Goal: Task Accomplishment & Management: Manage account settings

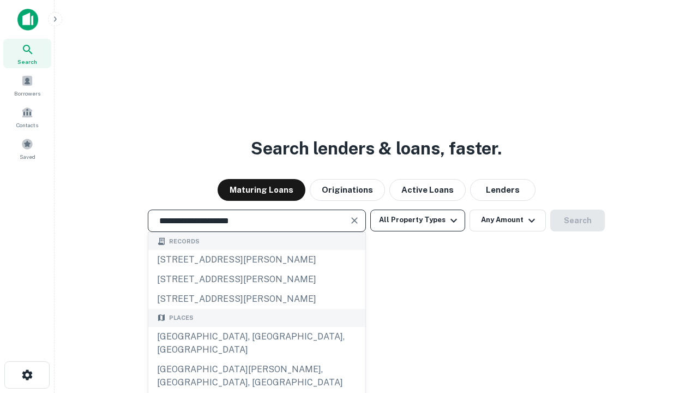
click at [256, 359] on div "Santa Monica, CA, USA" at bounding box center [256, 343] width 217 height 33
click at [418, 220] on button "All Property Types" at bounding box center [417, 220] width 95 height 22
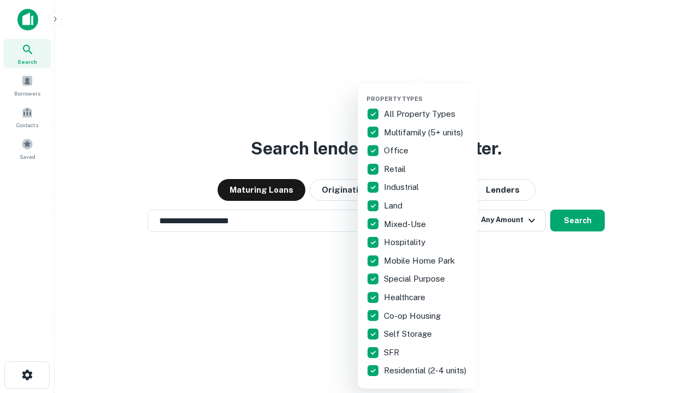
type input "**********"
click at [427, 92] on button "button" at bounding box center [427, 92] width 120 height 1
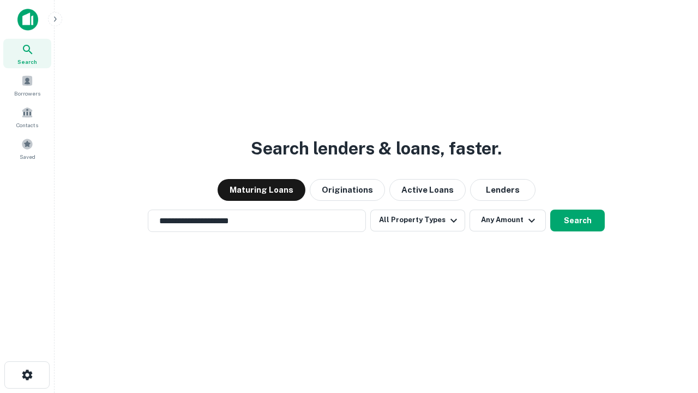
scroll to position [17, 0]
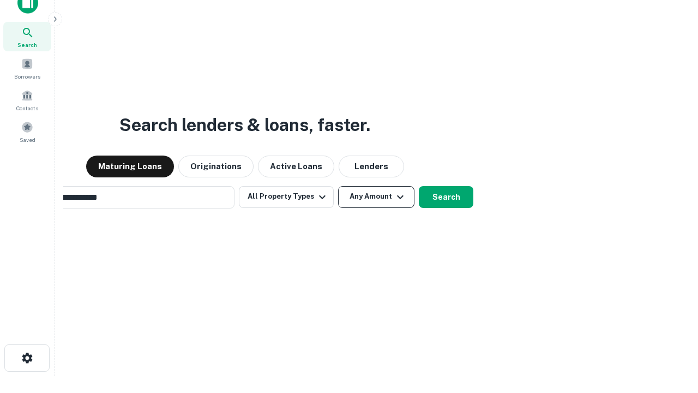
click at [338, 186] on button "Any Amount" at bounding box center [376, 197] width 76 height 22
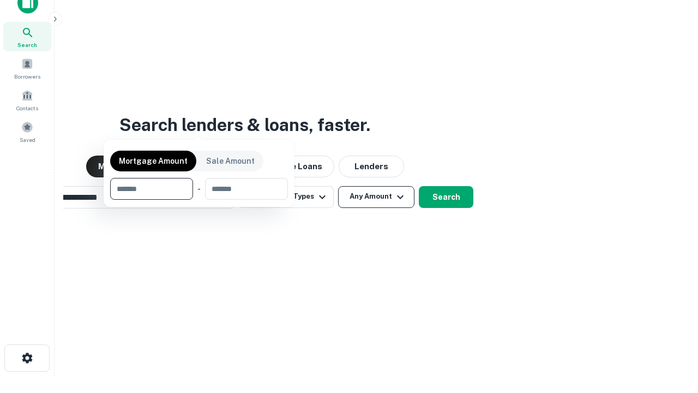
scroll to position [17, 0]
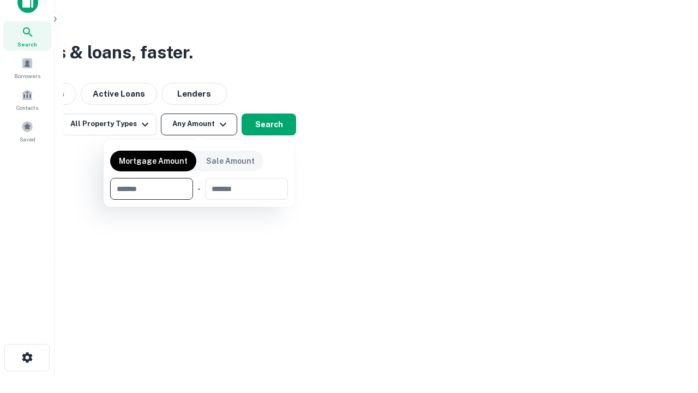
type input "*******"
click at [199, 200] on button "button" at bounding box center [199, 200] width 178 height 1
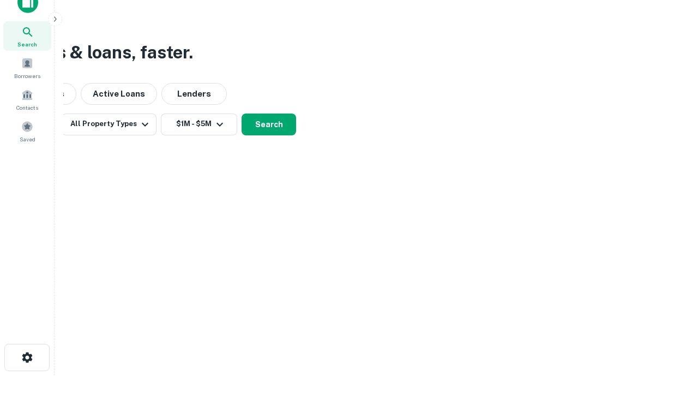
scroll to position [7, 201]
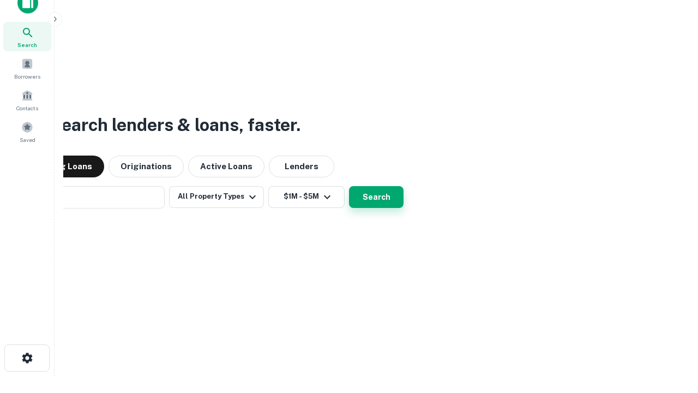
click at [349, 186] on button "Search" at bounding box center [376, 197] width 55 height 22
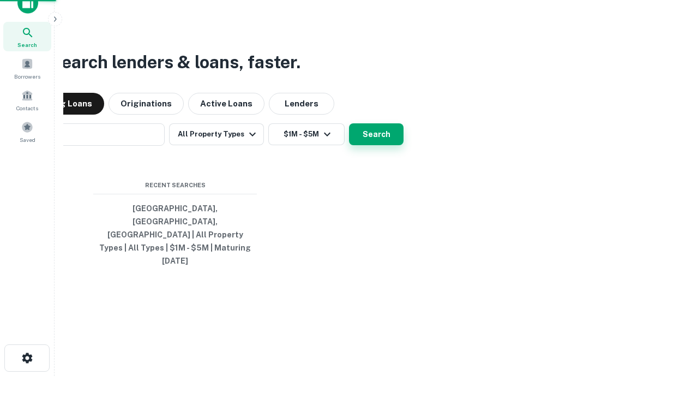
scroll to position [29, 309]
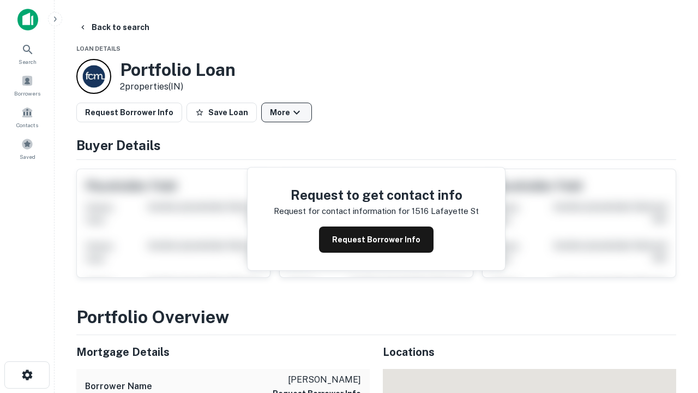
click at [286, 112] on button "More" at bounding box center [286, 113] width 51 height 20
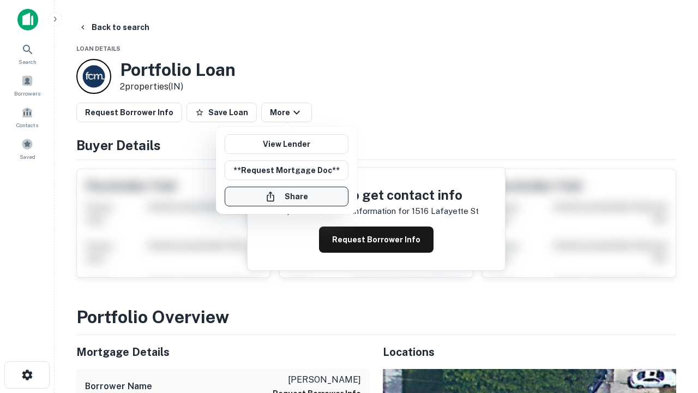
click at [286, 196] on button "Share" at bounding box center [287, 197] width 124 height 20
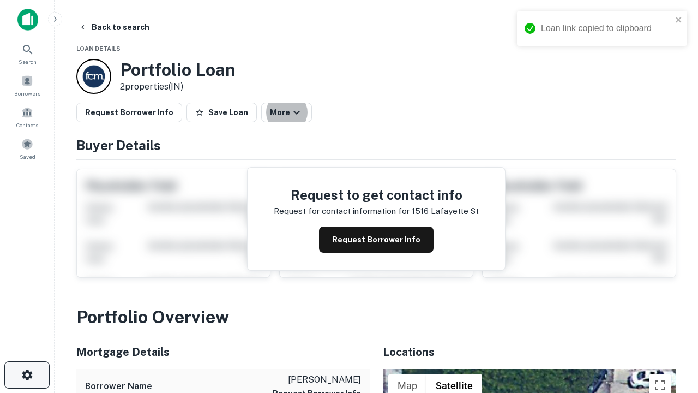
click at [27, 375] on icon "button" at bounding box center [27, 374] width 13 height 13
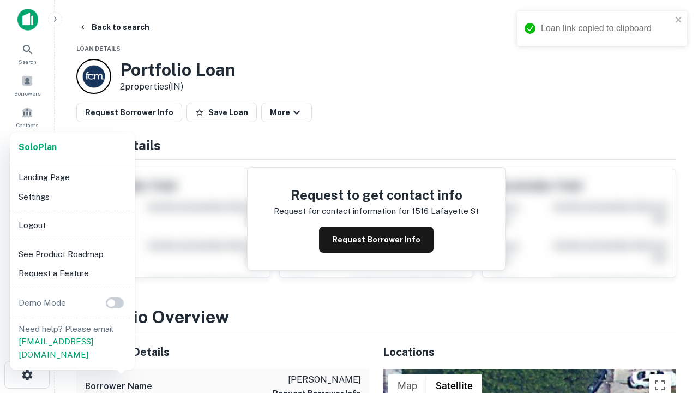
click at [72, 225] on li "Logout" at bounding box center [72, 225] width 117 height 20
